Goal: Obtain resource: Download file/media

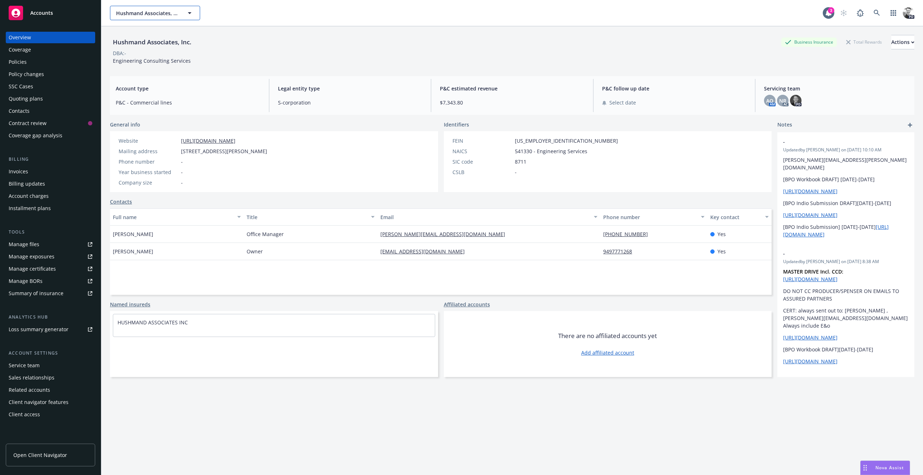
click at [121, 12] on span "Hushmand Associates, Inc." at bounding box center [147, 13] width 62 height 8
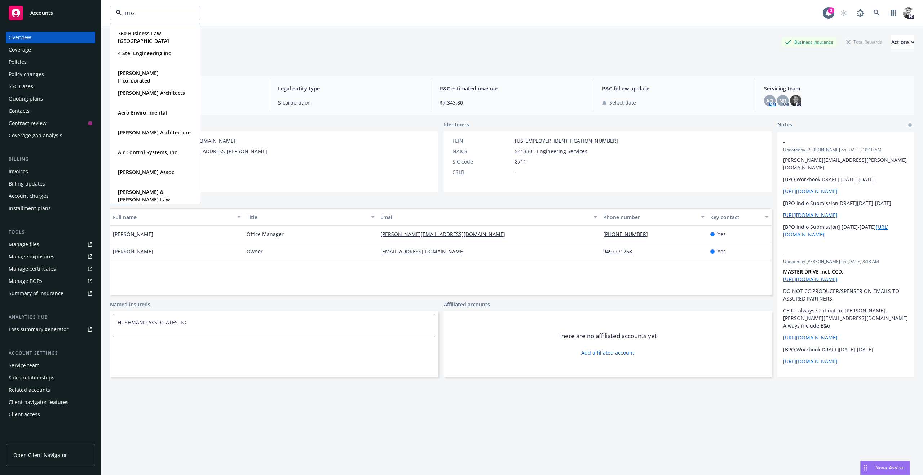
type input "BTG"
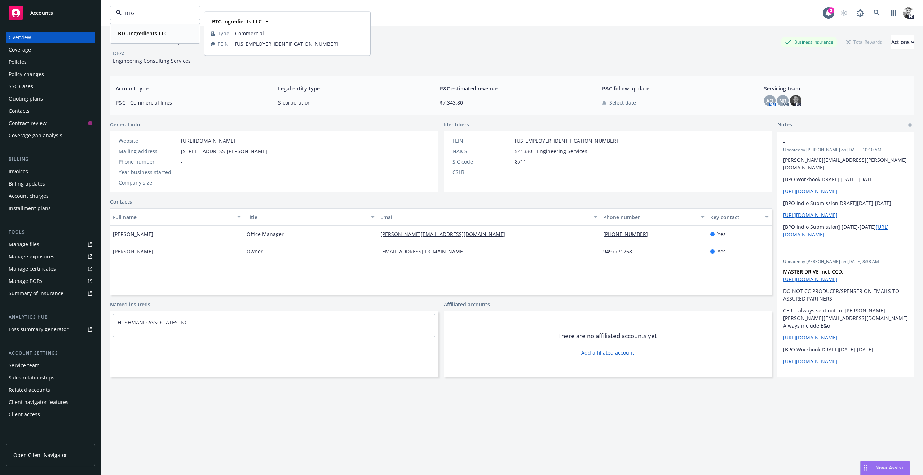
click at [128, 34] on strong "BTG Ingredients LLC" at bounding box center [143, 33] width 50 height 7
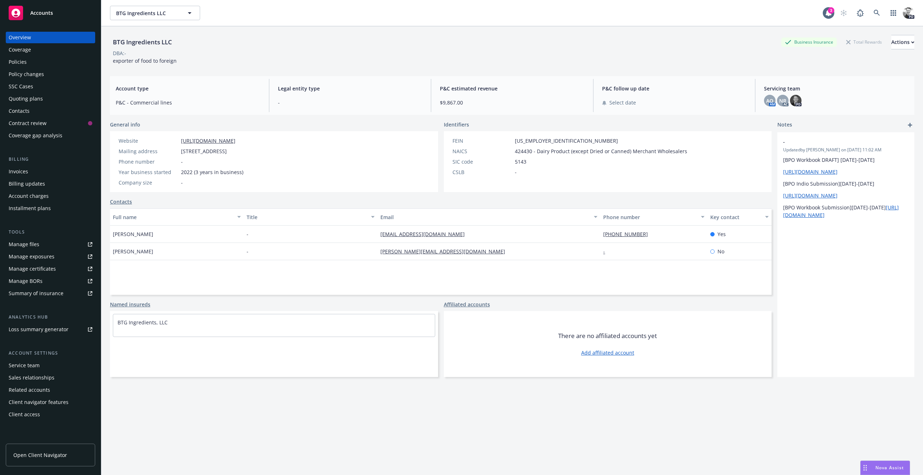
click at [23, 62] on div "Policies" at bounding box center [18, 62] width 18 height 12
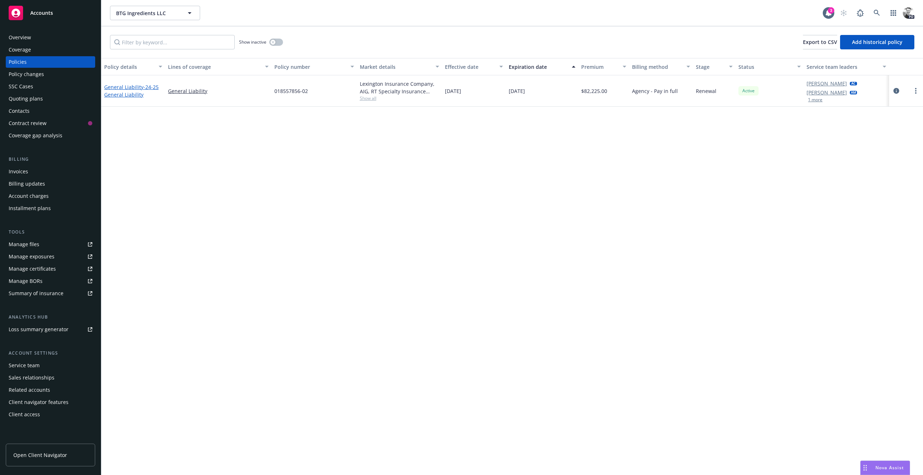
click at [122, 90] on link "General Liability - 24-25 General Liability" at bounding box center [131, 91] width 54 height 14
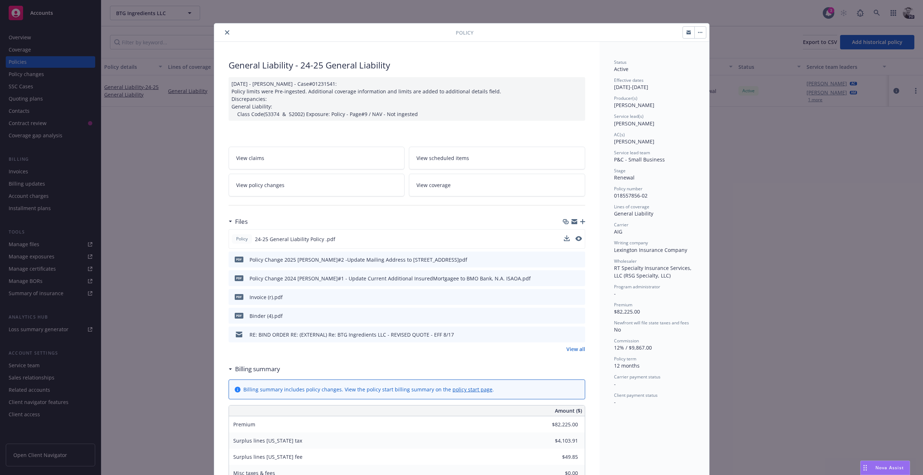
click at [582, 239] on div "Policy 24-25 General Liability Policy .pdf" at bounding box center [406, 238] width 356 height 19
click at [580, 239] on icon "preview file" at bounding box center [577, 238] width 6 height 5
